Goal: Task Accomplishment & Management: Use online tool/utility

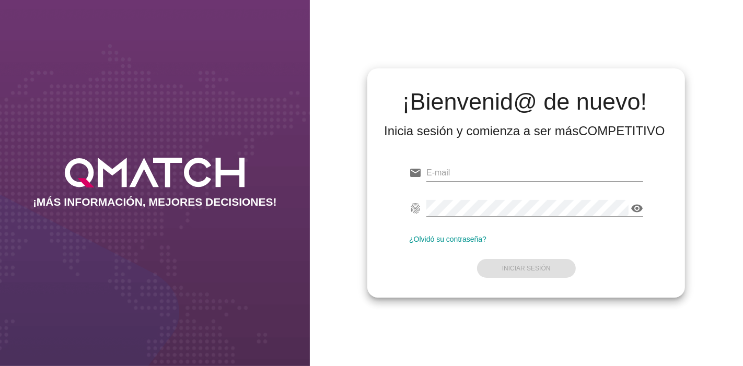
type input "[EMAIL_ADDRESS][PERSON_NAME][DOMAIN_NAME]"
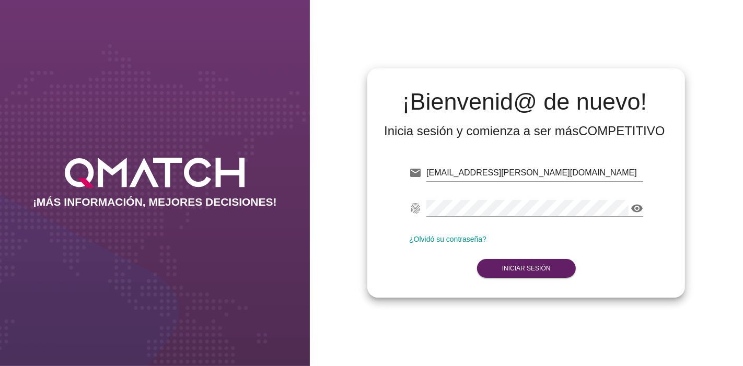
click at [532, 272] on form "email [EMAIL_ADDRESS][PERSON_NAME][DOMAIN_NAME] Correo no válido fingerprint vi…" at bounding box center [526, 219] width 234 height 123
click at [522, 266] on strong "Iniciar Sesión" at bounding box center [526, 268] width 49 height 7
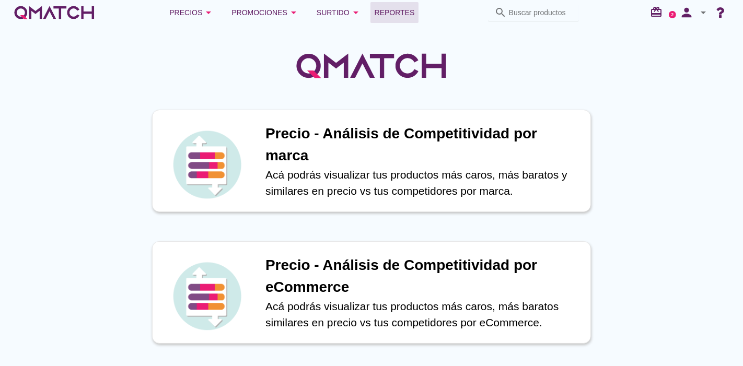
click at [404, 9] on span "Reportes" at bounding box center [395, 12] width 40 height 13
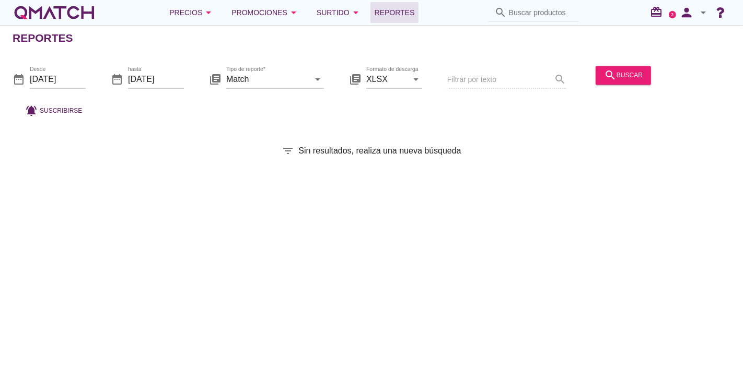
click at [43, 92] on div at bounding box center [58, 95] width 56 height 6
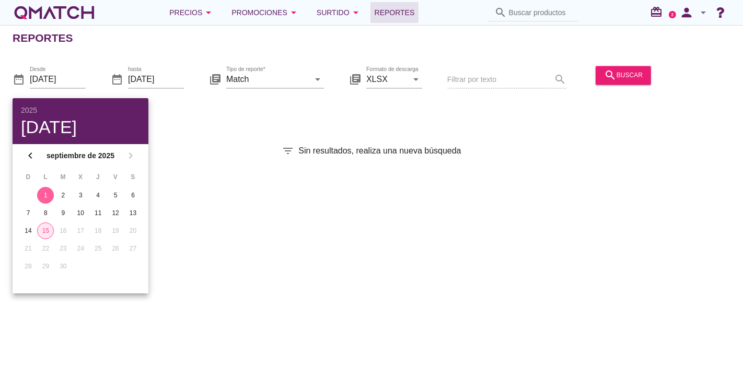
click at [44, 233] on div "15" at bounding box center [46, 230] width 16 height 9
type input "[DATE]"
click at [421, 232] on div "Reportes date_range Desde [DATE] date_range hasta [DATE] library_books Tipo de …" at bounding box center [371, 195] width 743 height 341
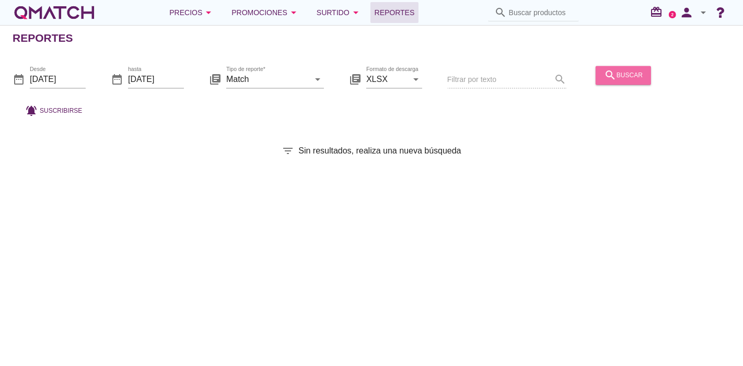
click at [613, 82] on button "search buscar" at bounding box center [623, 75] width 55 height 19
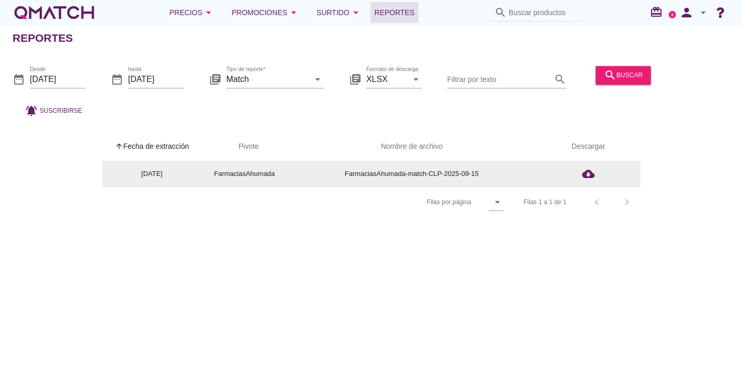
click at [589, 165] on td "cloud_download" at bounding box center [588, 173] width 105 height 25
click at [582, 178] on icon "cloud_download" at bounding box center [588, 174] width 13 height 13
